Goal: Task Accomplishment & Management: Manage account settings

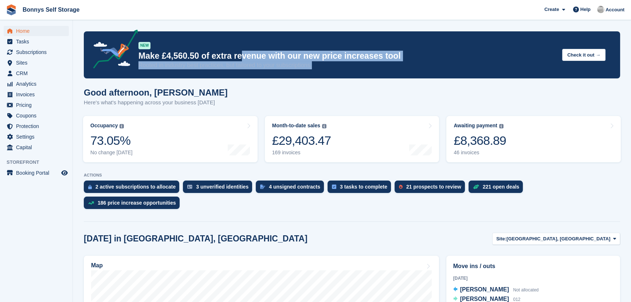
drag, startPoint x: 238, startPoint y: 59, endPoint x: 404, endPoint y: 68, distance: 166.7
click at [404, 68] on div "NEW Make £4,560.50 of extra revenue with our new price increases tool Rooted in…" at bounding box center [347, 54] width 418 height 29
click at [294, 63] on p "Rooted in industry best practices, but tailored to your subscriptions." at bounding box center [347, 65] width 418 height 8
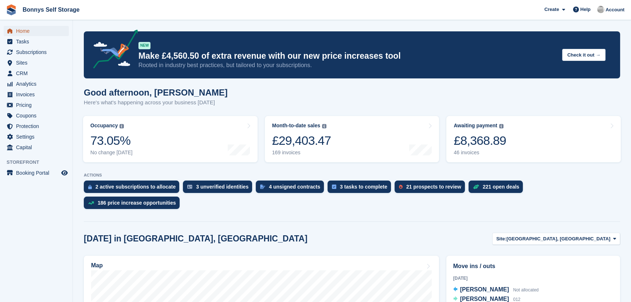
click at [27, 32] on span "Home" at bounding box center [38, 31] width 44 height 10
click at [399, 182] on div "22 prospects to review" at bounding box center [430, 186] width 70 height 12
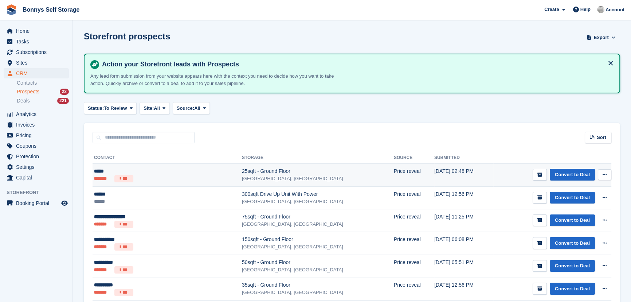
click at [243, 176] on div "[GEOGRAPHIC_DATA], [GEOGRAPHIC_DATA]" at bounding box center [318, 178] width 152 height 7
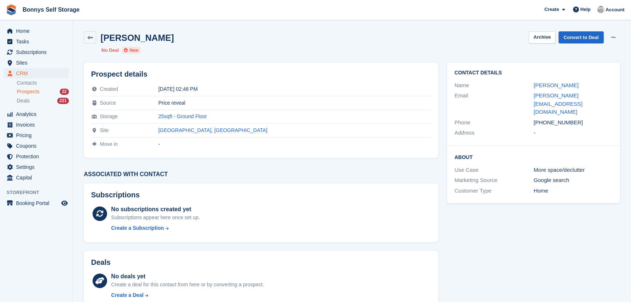
click at [225, 34] on div "[PERSON_NAME] Archive Convert to Deal Delete prospect" at bounding box center [352, 37] width 536 height 12
click at [227, 47] on ul "No Deal New" at bounding box center [217, 50] width 233 height 7
click at [341, 40] on div "Molly Archive Convert to Deal Delete prospect" at bounding box center [352, 37] width 536 height 12
click at [178, 40] on div "Molly Archive Convert to Deal Delete prospect" at bounding box center [352, 37] width 536 height 12
click at [546, 88] on link "Molly" at bounding box center [556, 85] width 45 height 6
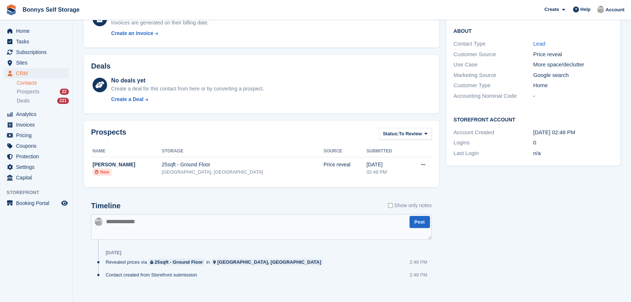
scroll to position [142, 0]
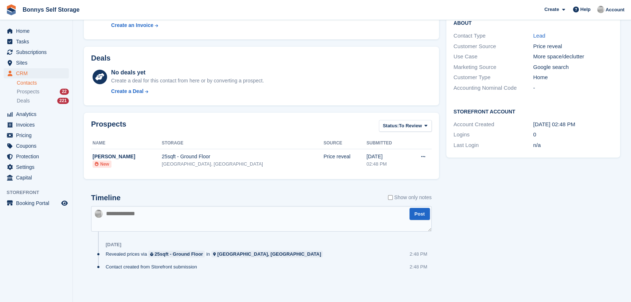
click at [210, 214] on textarea at bounding box center [261, 219] width 341 height 26
type textarea "**********"
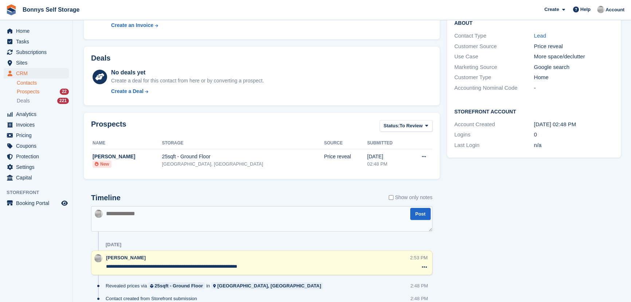
click at [27, 95] on span "Prospects" at bounding box center [28, 91] width 23 height 7
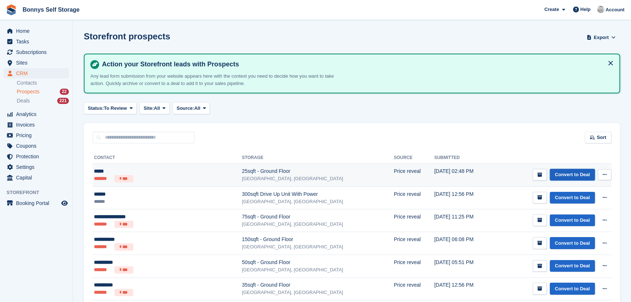
click at [576, 176] on link "Convert to Deal" at bounding box center [572, 175] width 45 height 12
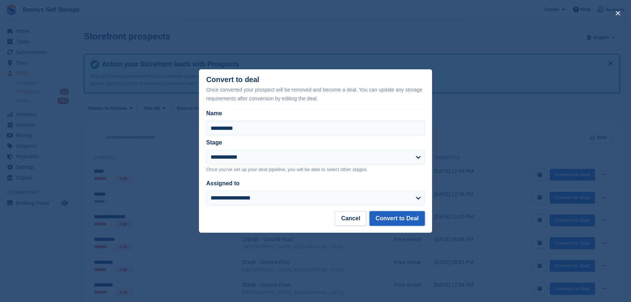
click at [383, 221] on button "Convert to Deal" at bounding box center [396, 218] width 55 height 15
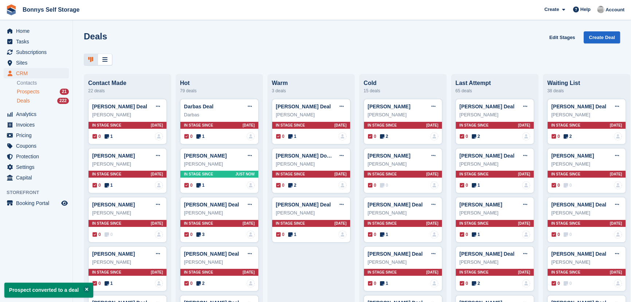
click at [32, 91] on span "Prospects" at bounding box center [28, 91] width 23 height 7
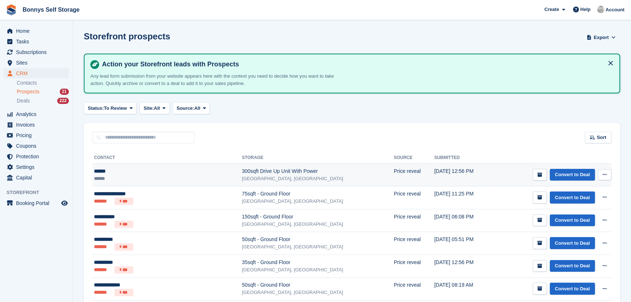
click at [149, 177] on ul "******" at bounding box center [143, 178] width 98 height 7
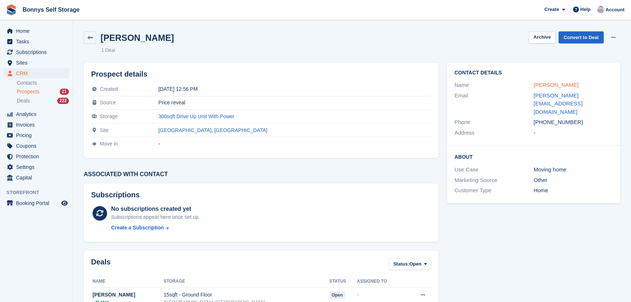
click at [542, 82] on link "[PERSON_NAME]" at bounding box center [556, 85] width 45 height 6
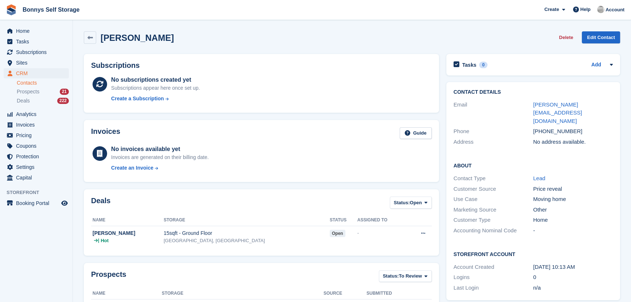
click at [265, 47] on div "Daniel Delete Edit Contact" at bounding box center [352, 39] width 544 height 23
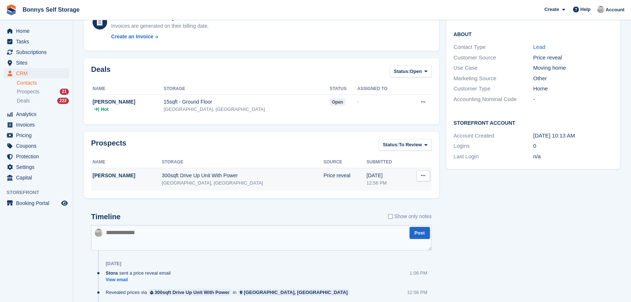
scroll to position [194, 0]
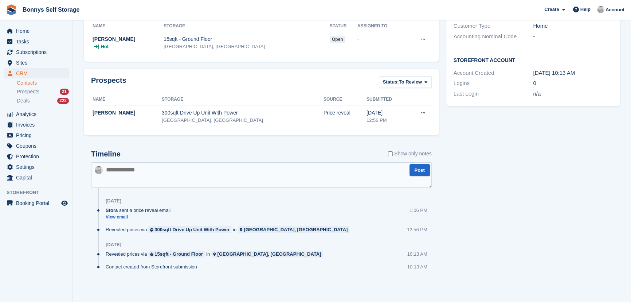
click at [257, 166] on textarea at bounding box center [261, 175] width 341 height 26
type textarea "**********"
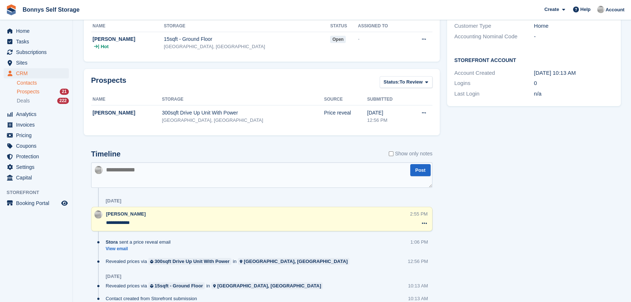
click at [21, 88] on span "Prospects" at bounding box center [28, 91] width 23 height 7
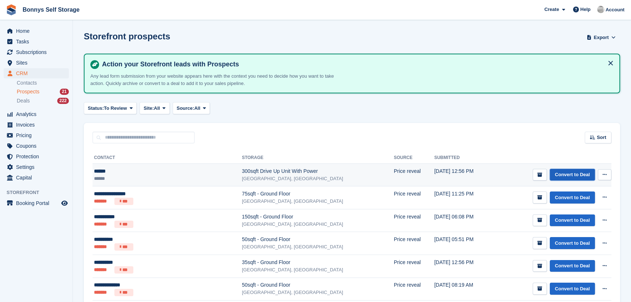
click at [575, 171] on link "Convert to Deal" at bounding box center [572, 175] width 45 height 12
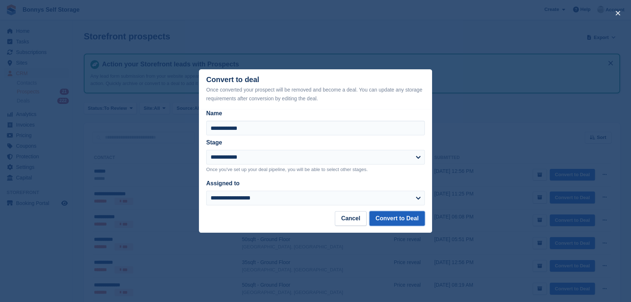
click at [406, 217] on button "Convert to Deal" at bounding box center [396, 218] width 55 height 15
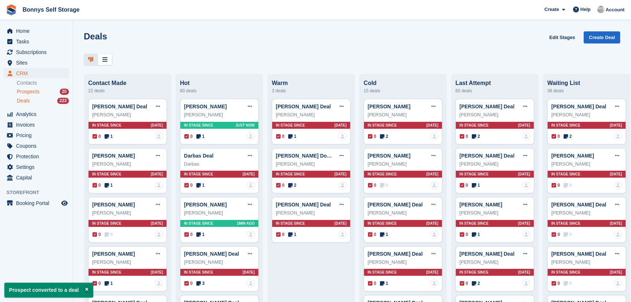
click at [26, 95] on span "Prospects" at bounding box center [28, 91] width 23 height 7
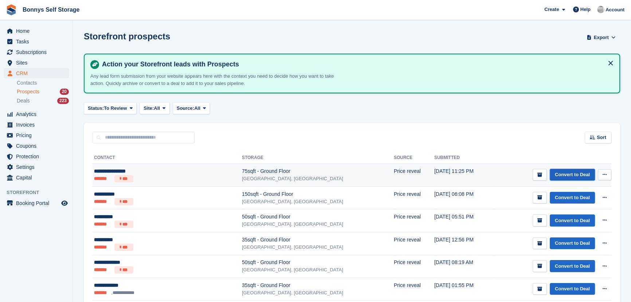
click at [565, 176] on link "Convert to Deal" at bounding box center [572, 175] width 45 height 12
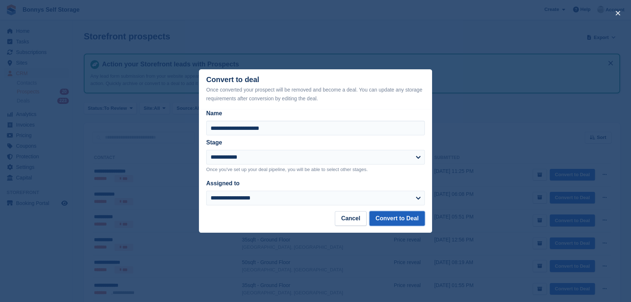
click at [404, 215] on button "Convert to Deal" at bounding box center [396, 218] width 55 height 15
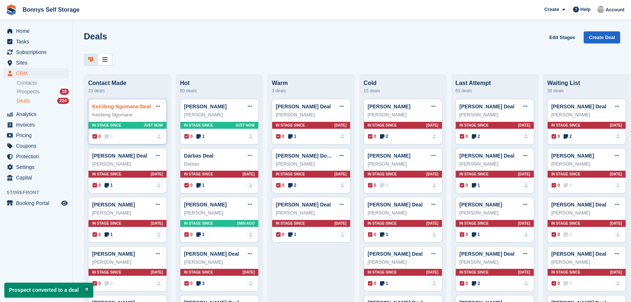
click at [103, 109] on link "Keirileng Ngomane Deal" at bounding box center [121, 106] width 59 height 6
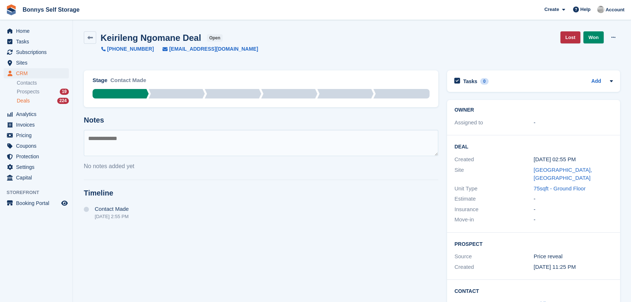
click at [163, 138] on textarea at bounding box center [261, 143] width 354 height 26
type textarea "**********"
